Goal: Information Seeking & Learning: Learn about a topic

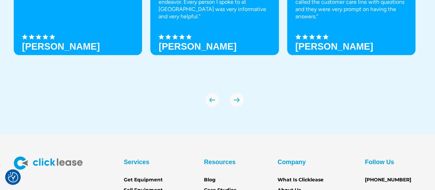
scroll to position [2436, 0]
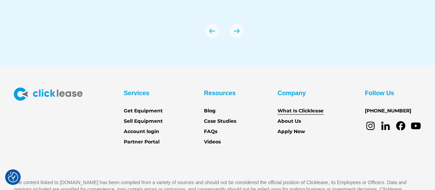
click at [312, 109] on link "What Is Clicklease" at bounding box center [301, 111] width 46 height 8
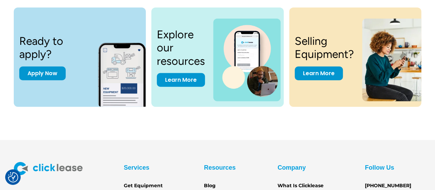
scroll to position [998, 0]
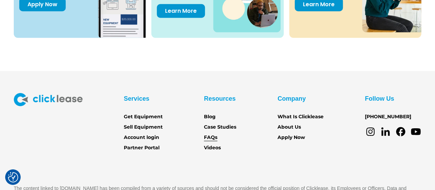
click at [212, 137] on link "FAQs" at bounding box center [210, 138] width 13 height 8
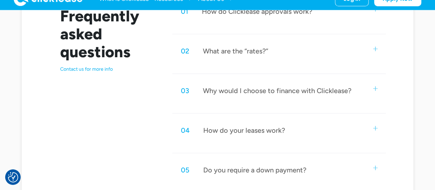
scroll to position [310, 0]
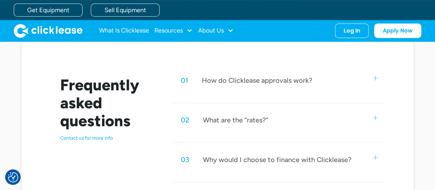
click at [372, 77] on div "01 How do Clicklease approvals work?" at bounding box center [278, 80] width 213 height 23
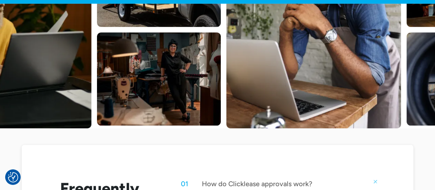
scroll to position [275, 0]
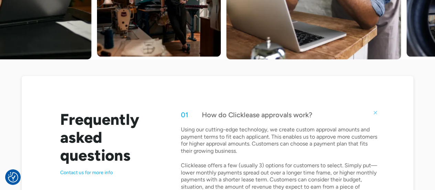
click at [378, 110] on div "01 How do Clicklease approvals work?" at bounding box center [278, 114] width 213 height 23
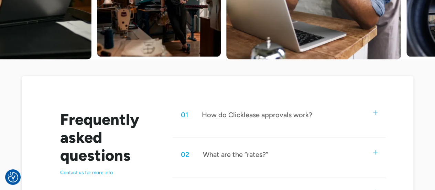
scroll to position [344, 0]
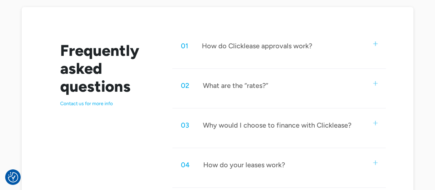
click at [374, 83] on img at bounding box center [375, 83] width 4 height 4
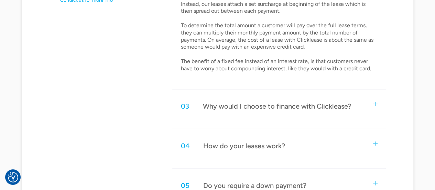
scroll to position [379, 0]
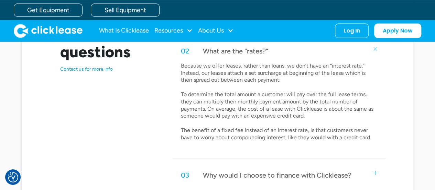
click at [374, 50] on div "02 What are the “rates?”" at bounding box center [278, 51] width 213 height 23
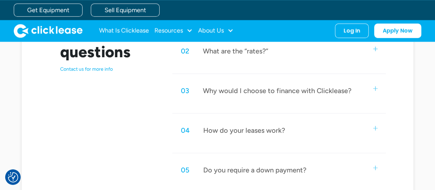
click at [375, 86] on img at bounding box center [375, 88] width 4 height 4
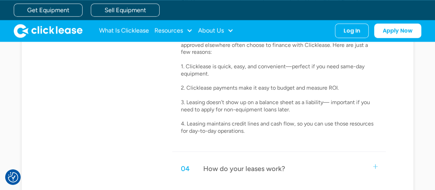
scroll to position [413, 0]
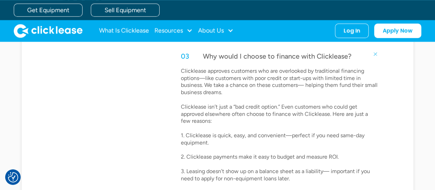
click at [376, 51] on img at bounding box center [375, 54] width 6 height 6
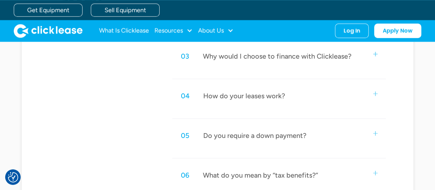
click at [378, 93] on div "04 How do your leases work?" at bounding box center [278, 95] width 213 height 23
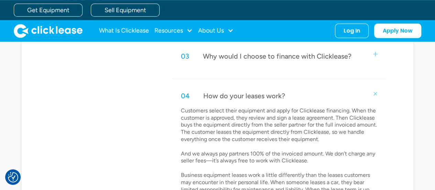
click at [373, 90] on div "04 How do your leases work?" at bounding box center [278, 95] width 213 height 23
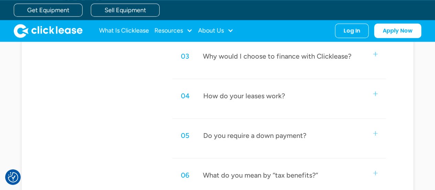
click at [376, 129] on div "05 Do you require a down payment?" at bounding box center [278, 135] width 213 height 23
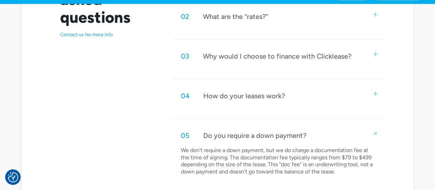
scroll to position [447, 0]
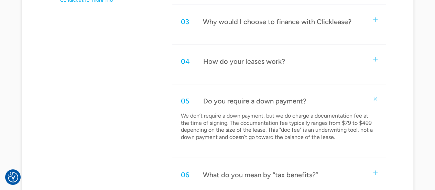
click at [377, 96] on img at bounding box center [375, 98] width 6 height 6
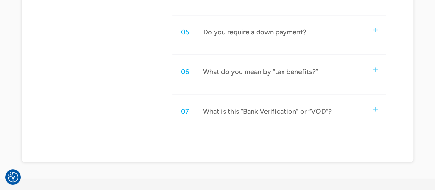
scroll to position [551, 0]
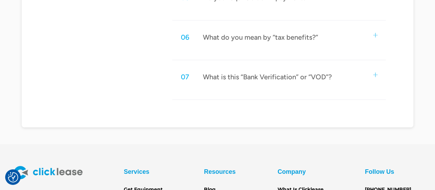
click at [375, 67] on div "07 What is this “Bank Verification” or “VOD”?" at bounding box center [278, 76] width 213 height 23
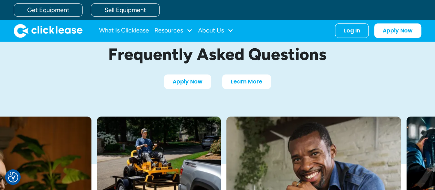
scroll to position [0, 0]
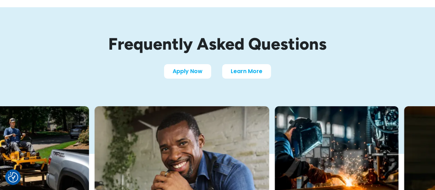
scroll to position [69, 0]
